Goal: Navigation & Orientation: Find specific page/section

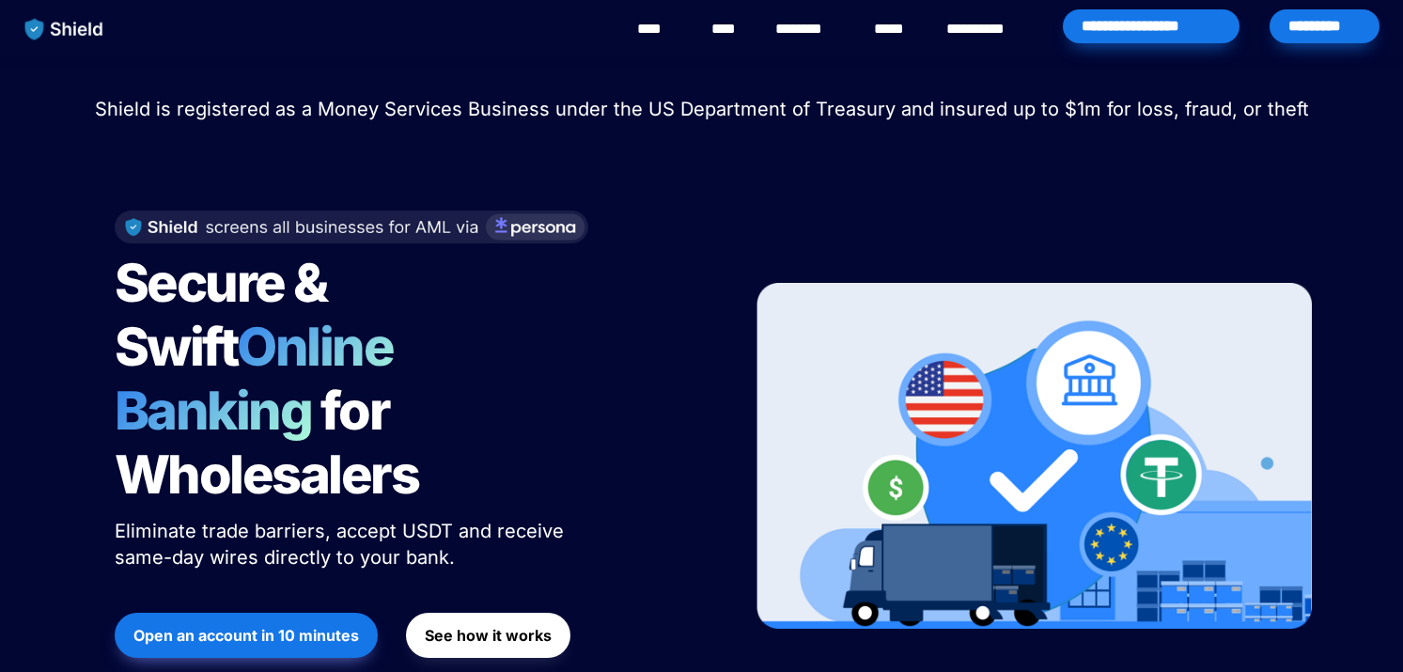
click at [825, 36] on link "********" at bounding box center [808, 29] width 67 height 23
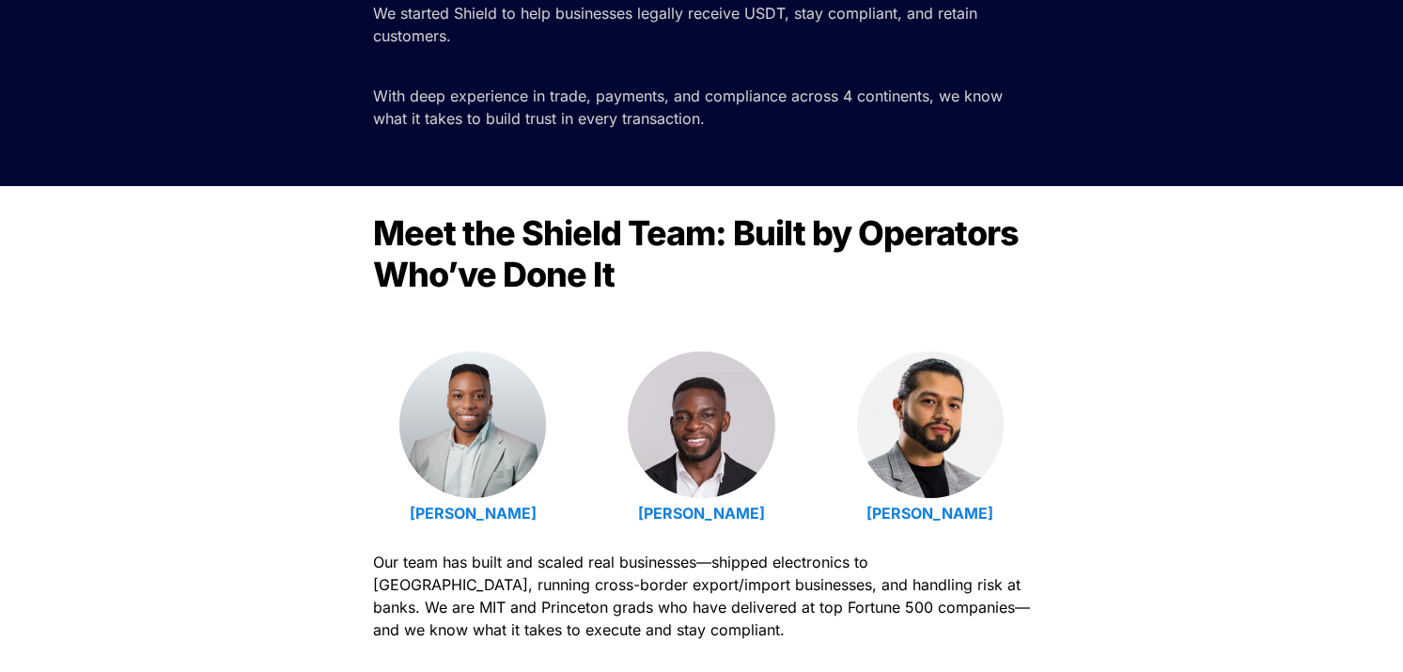
scroll to position [592, 0]
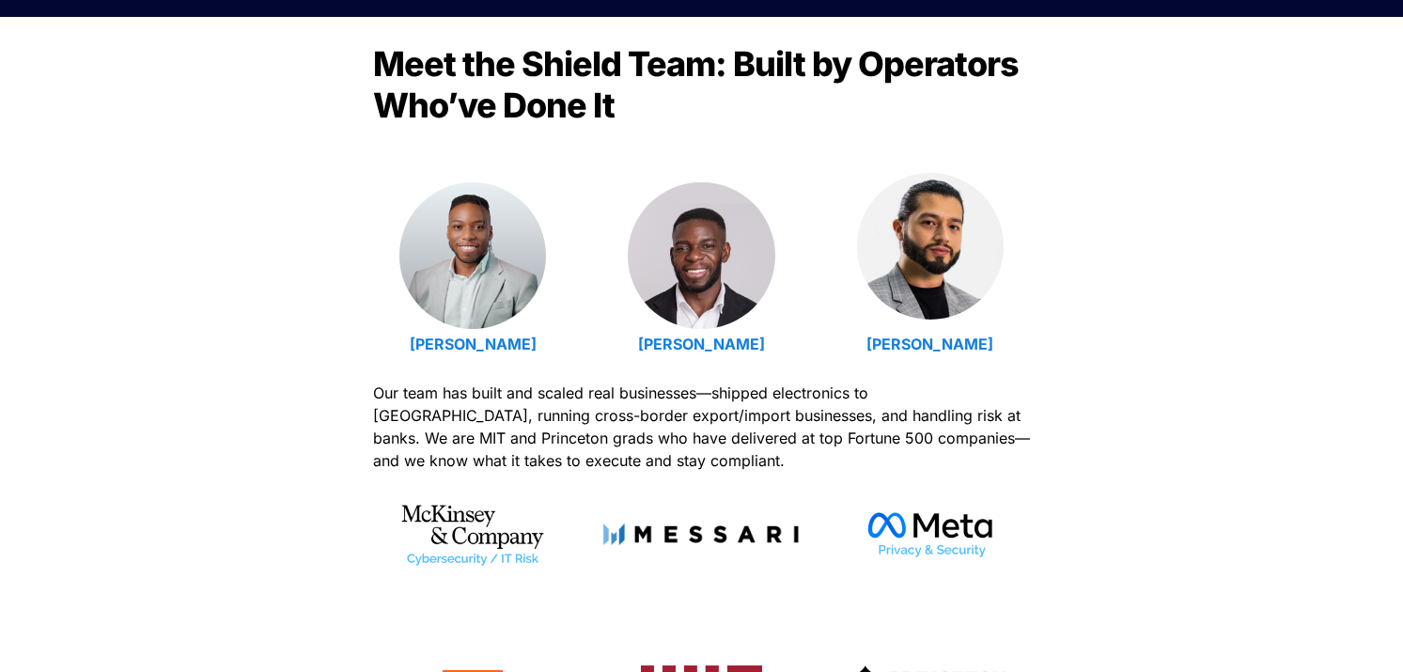
click at [943, 254] on img at bounding box center [930, 246] width 147 height 147
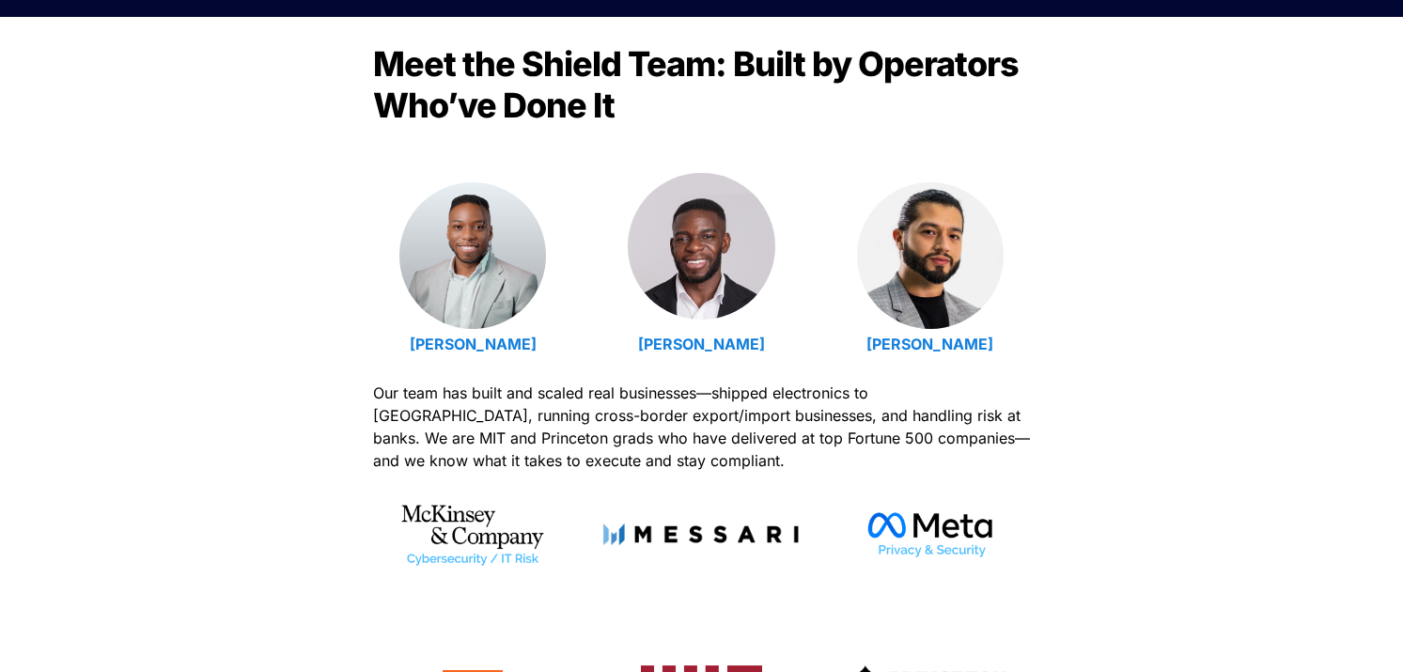
click at [726, 266] on img at bounding box center [701, 246] width 147 height 147
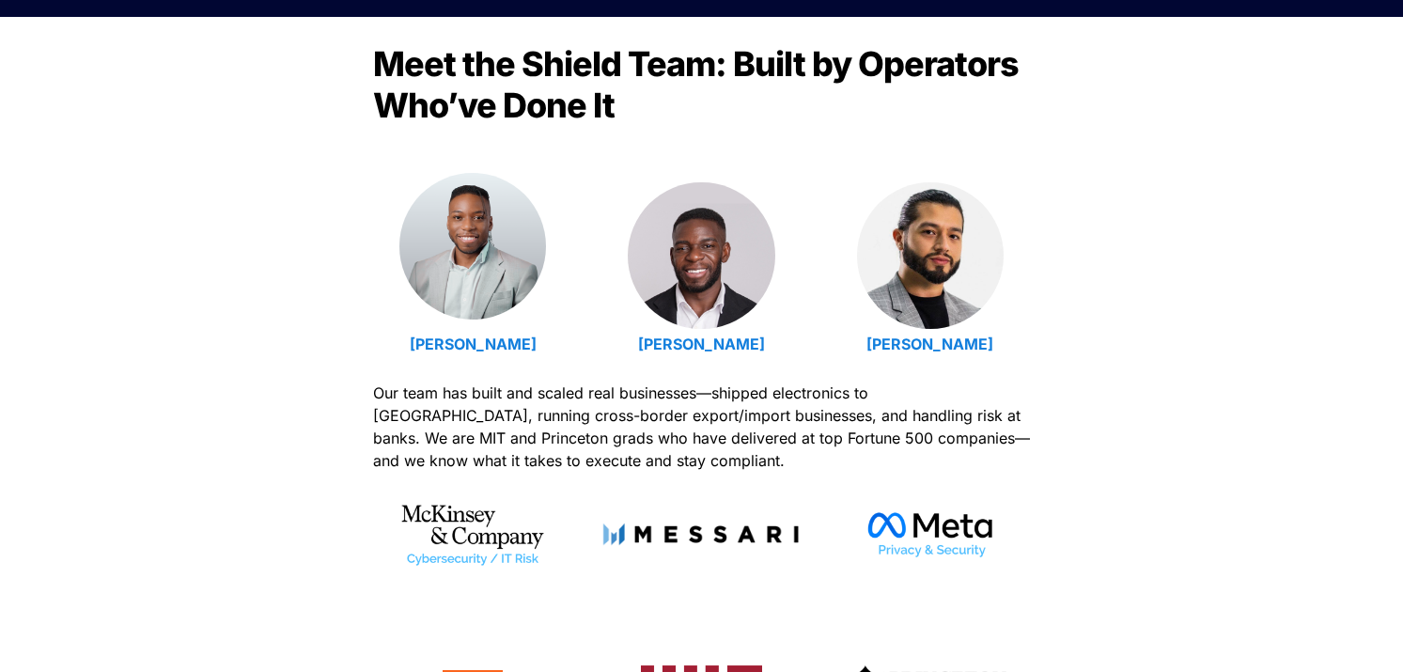
click at [506, 280] on img at bounding box center [472, 246] width 147 height 147
click at [469, 253] on img at bounding box center [472, 246] width 147 height 147
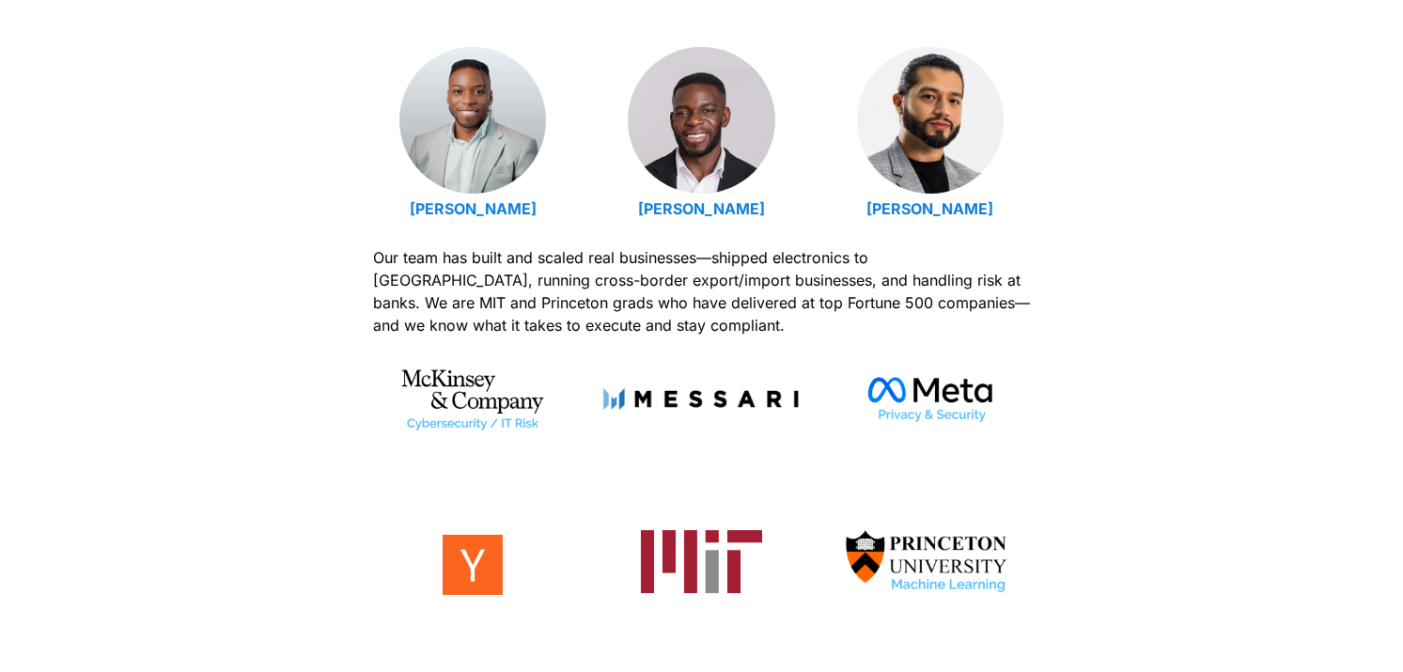
scroll to position [726, 0]
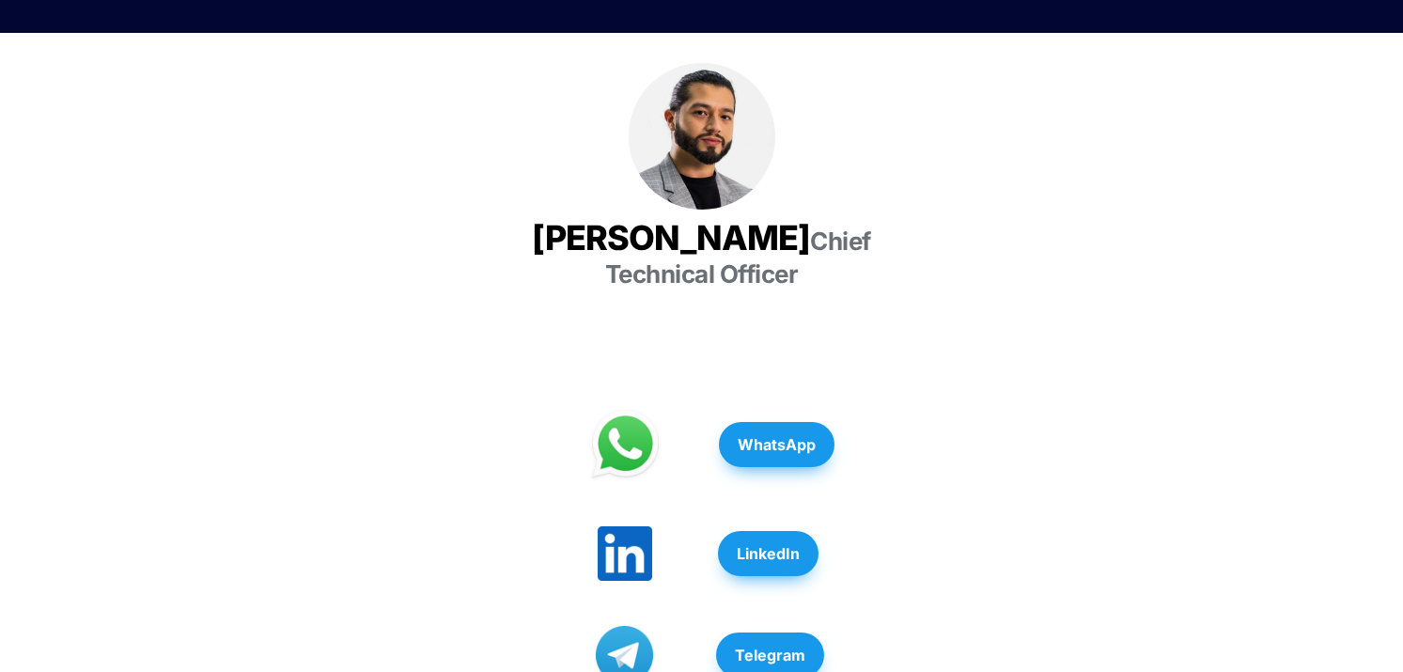
scroll to position [329, 0]
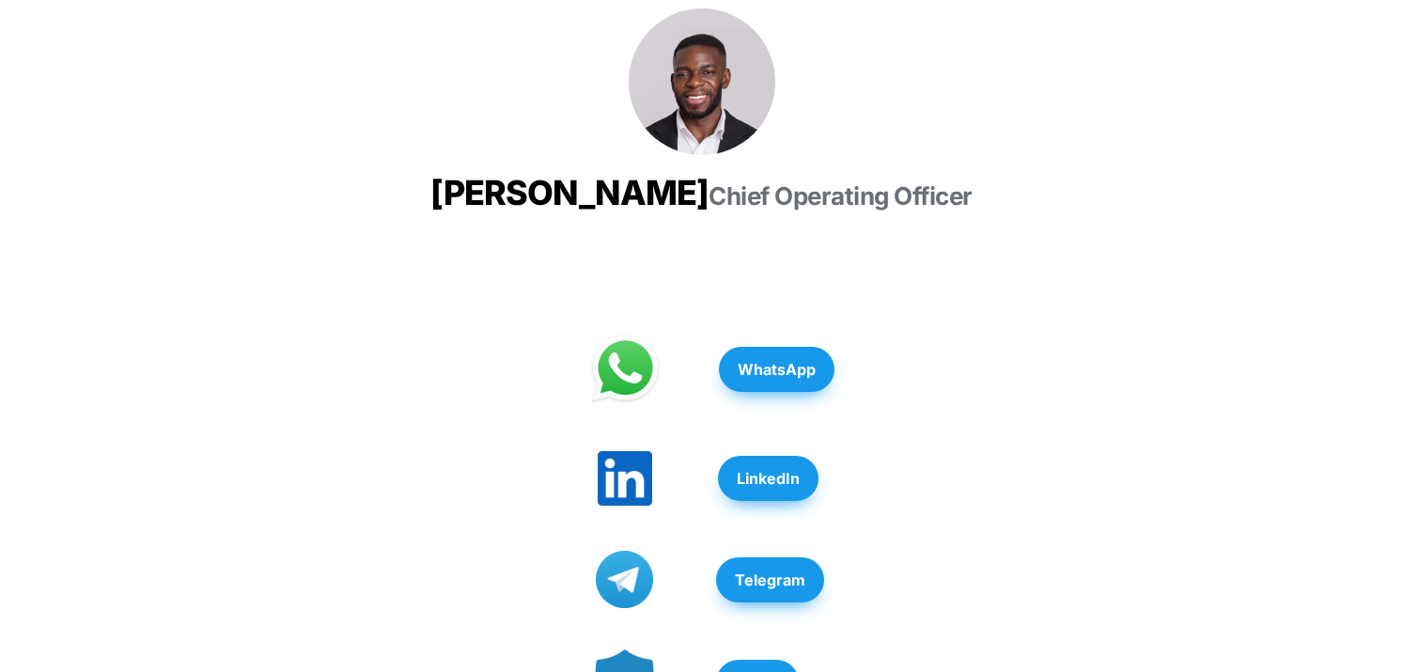
scroll to position [151, 0]
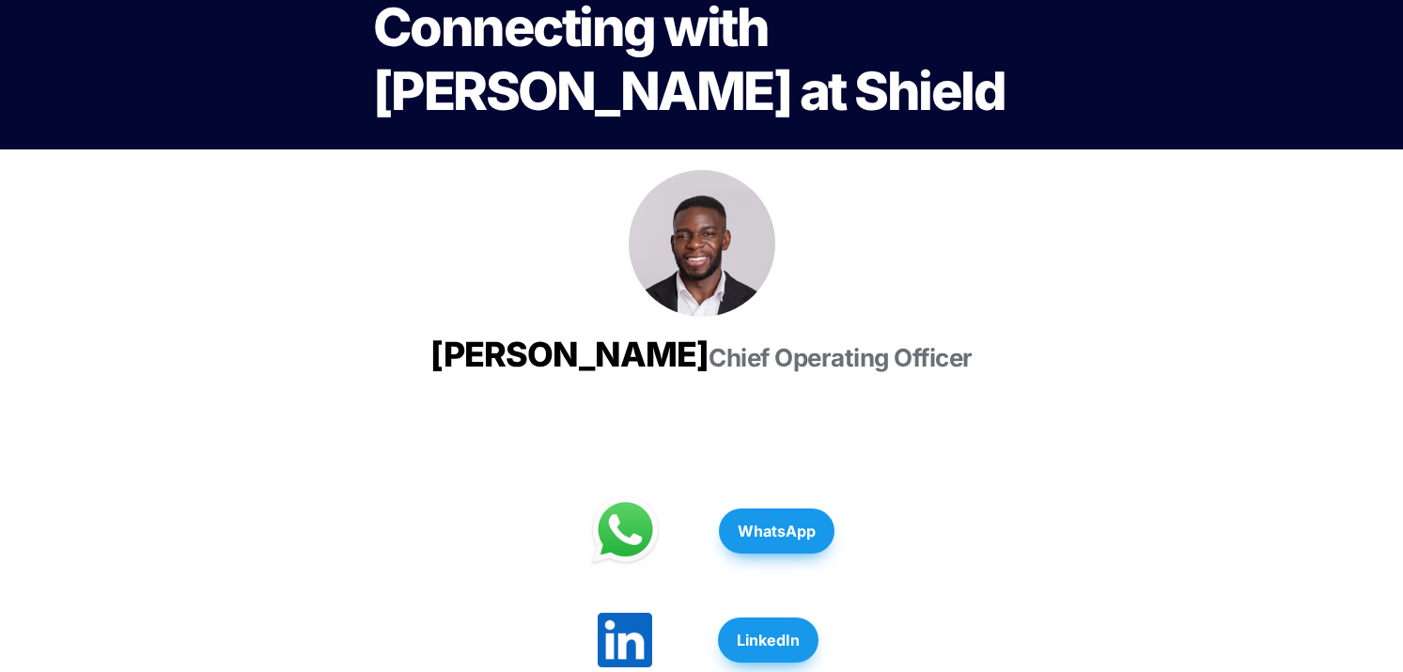
click at [714, 255] on img at bounding box center [702, 243] width 147 height 147
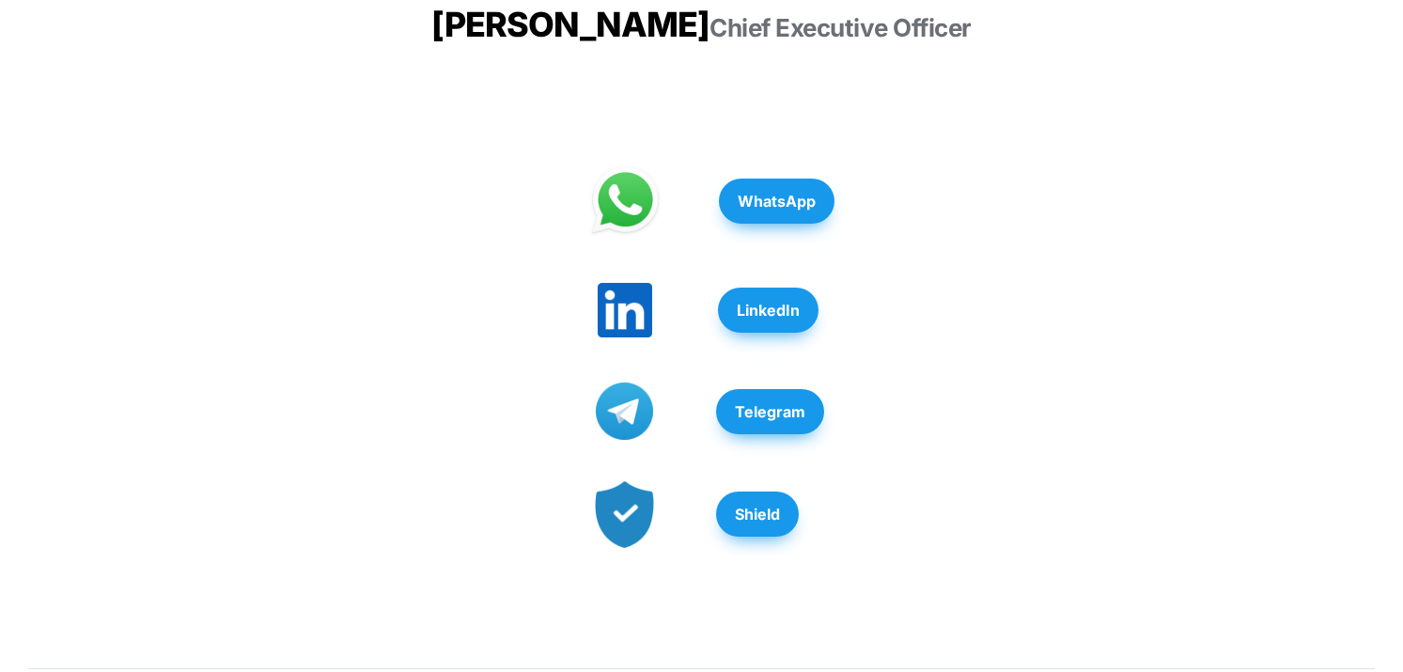
scroll to position [480, 0]
click at [750, 211] on strong "WhatsApp" at bounding box center [777, 202] width 78 height 19
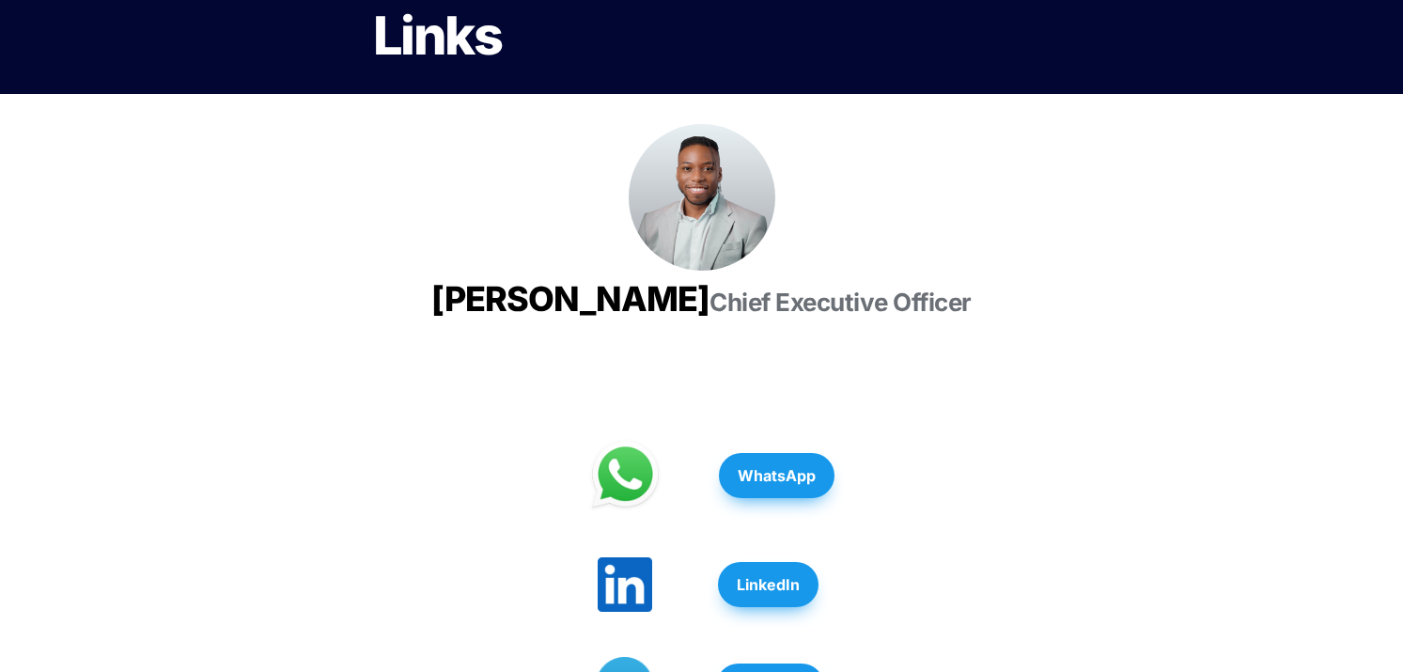
scroll to position [556, 0]
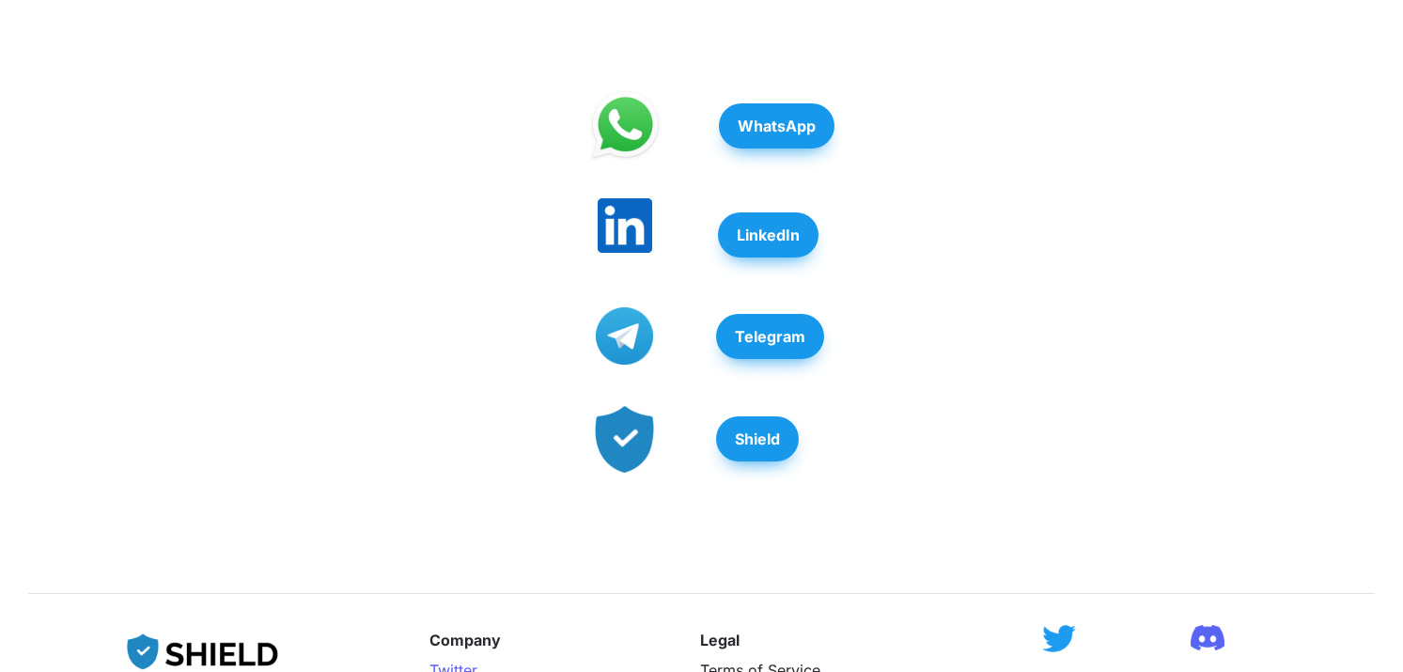
click at [632, 253] on img at bounding box center [625, 225] width 55 height 55
